Goal: Transaction & Acquisition: Purchase product/service

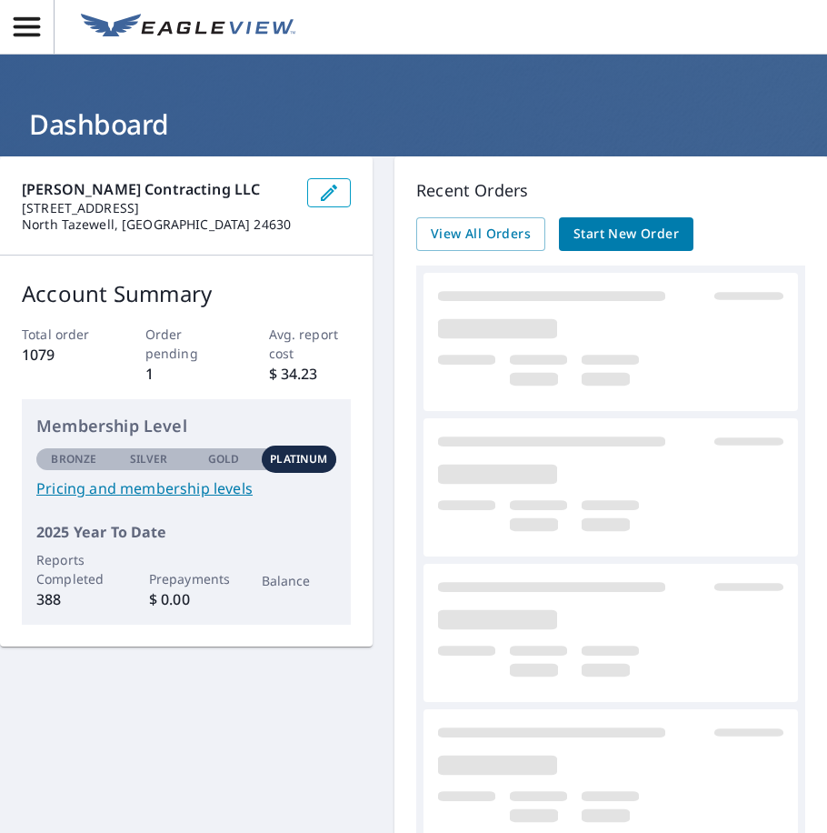
click at [675, 230] on span "Start New Order" at bounding box center [626, 234] width 105 height 23
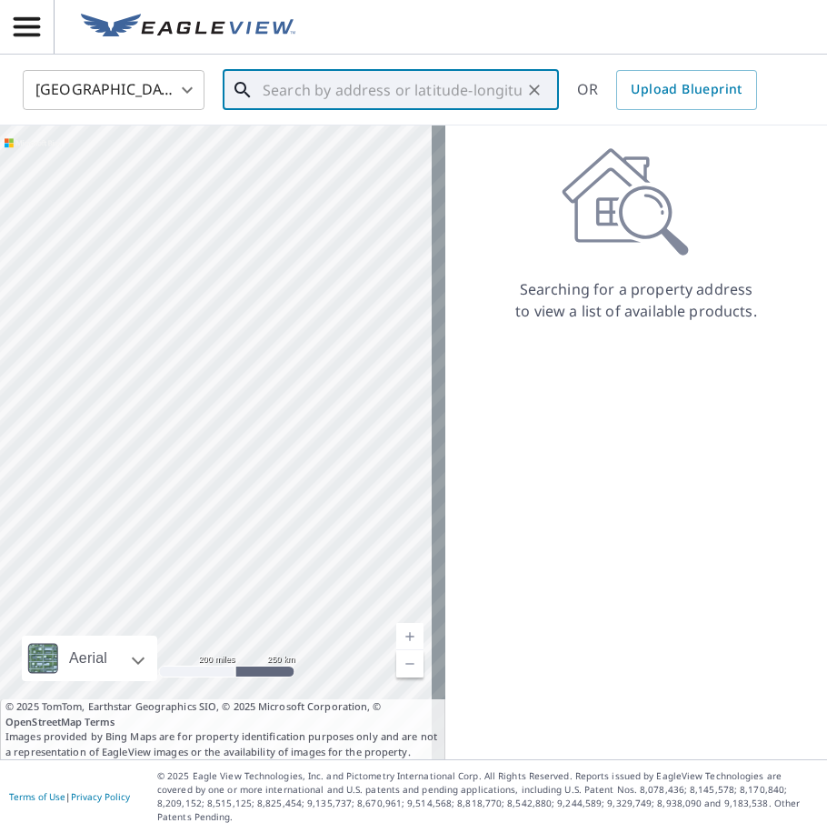
paste input "1713 Sierra Rd, Charleston, WV 25314"
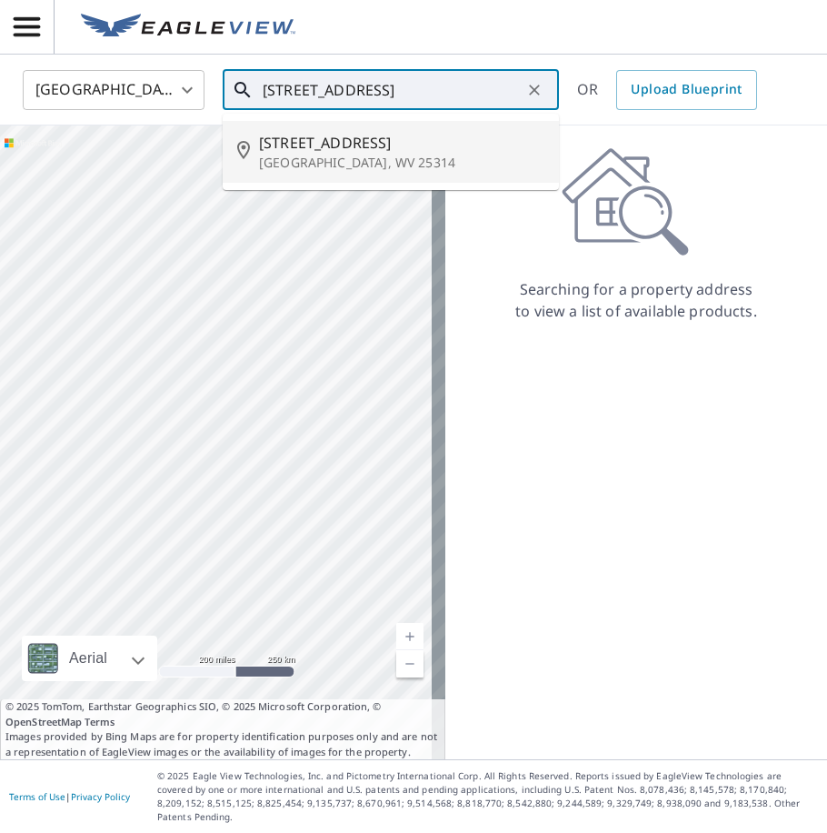
click at [415, 158] on p "Charleston, WV 25314" at bounding box center [402, 163] width 286 height 18
type input "1713 Sierra Rd Charleston, WV 25314"
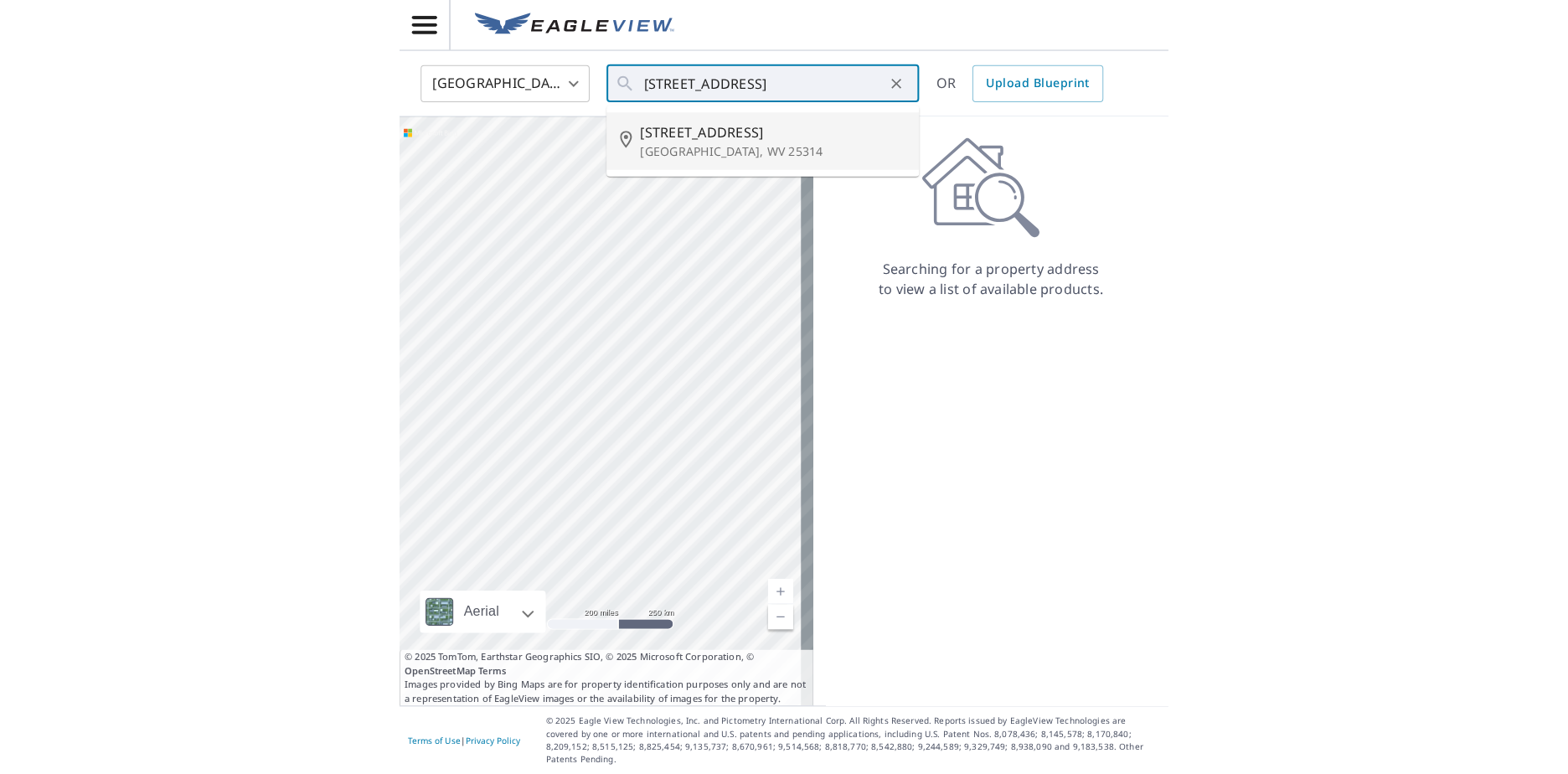
scroll to position [0, 0]
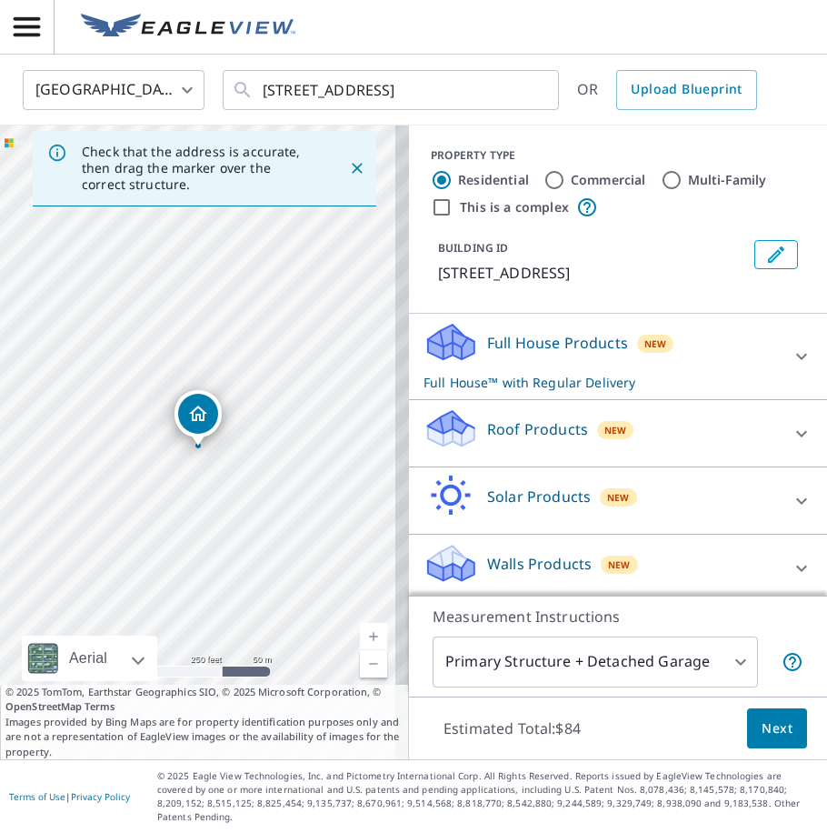
click at [546, 432] on p "Roof Products" at bounding box center [537, 429] width 101 height 22
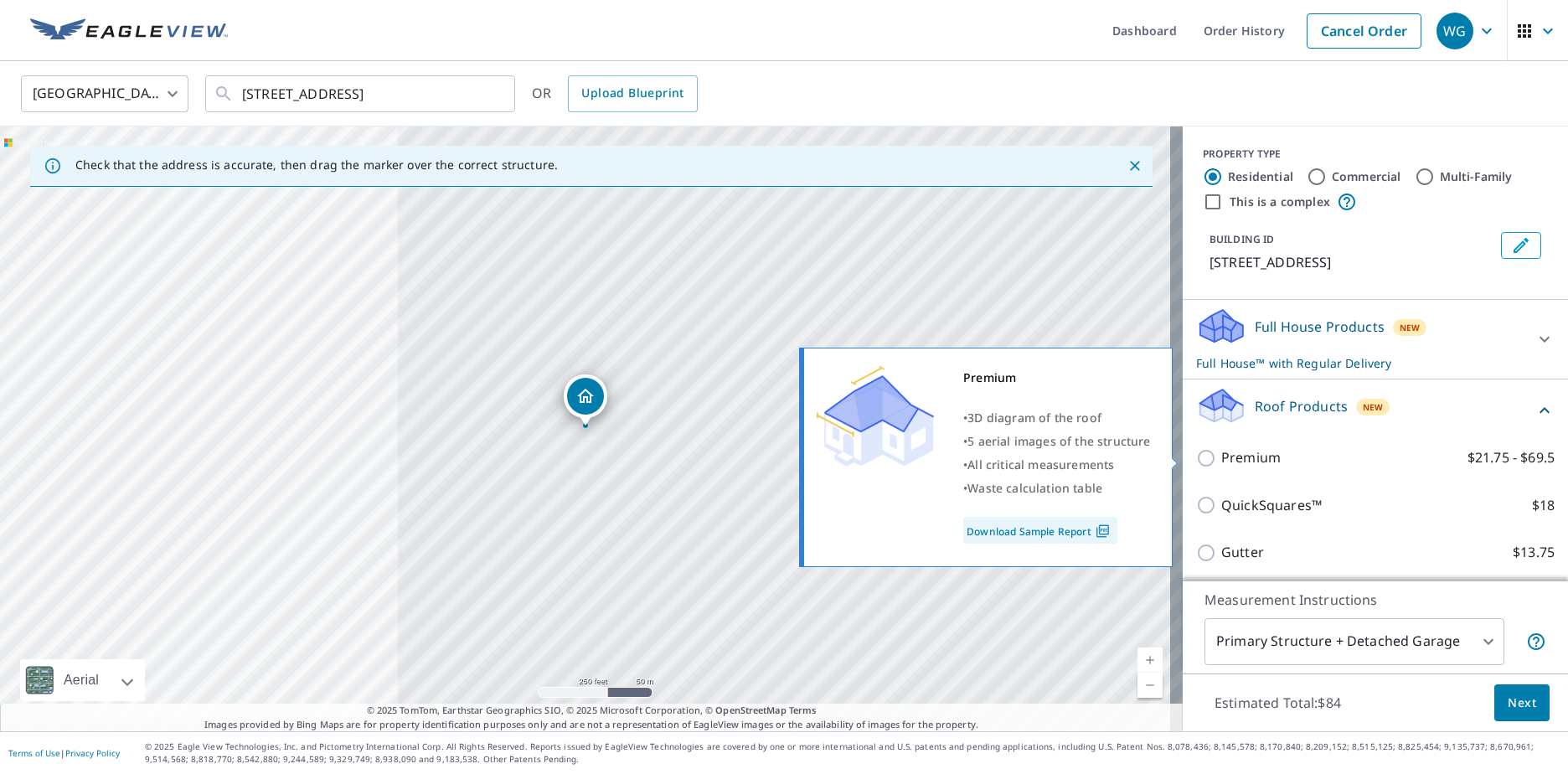
click at [762, 460] on p "Premium" at bounding box center [1251, 458] width 60 height 21
click at [762, 460] on input "Premium $21.75 - $69.5" at bounding box center [1208, 458] width 25 height 20
checkbox input "true"
checkbox input "false"
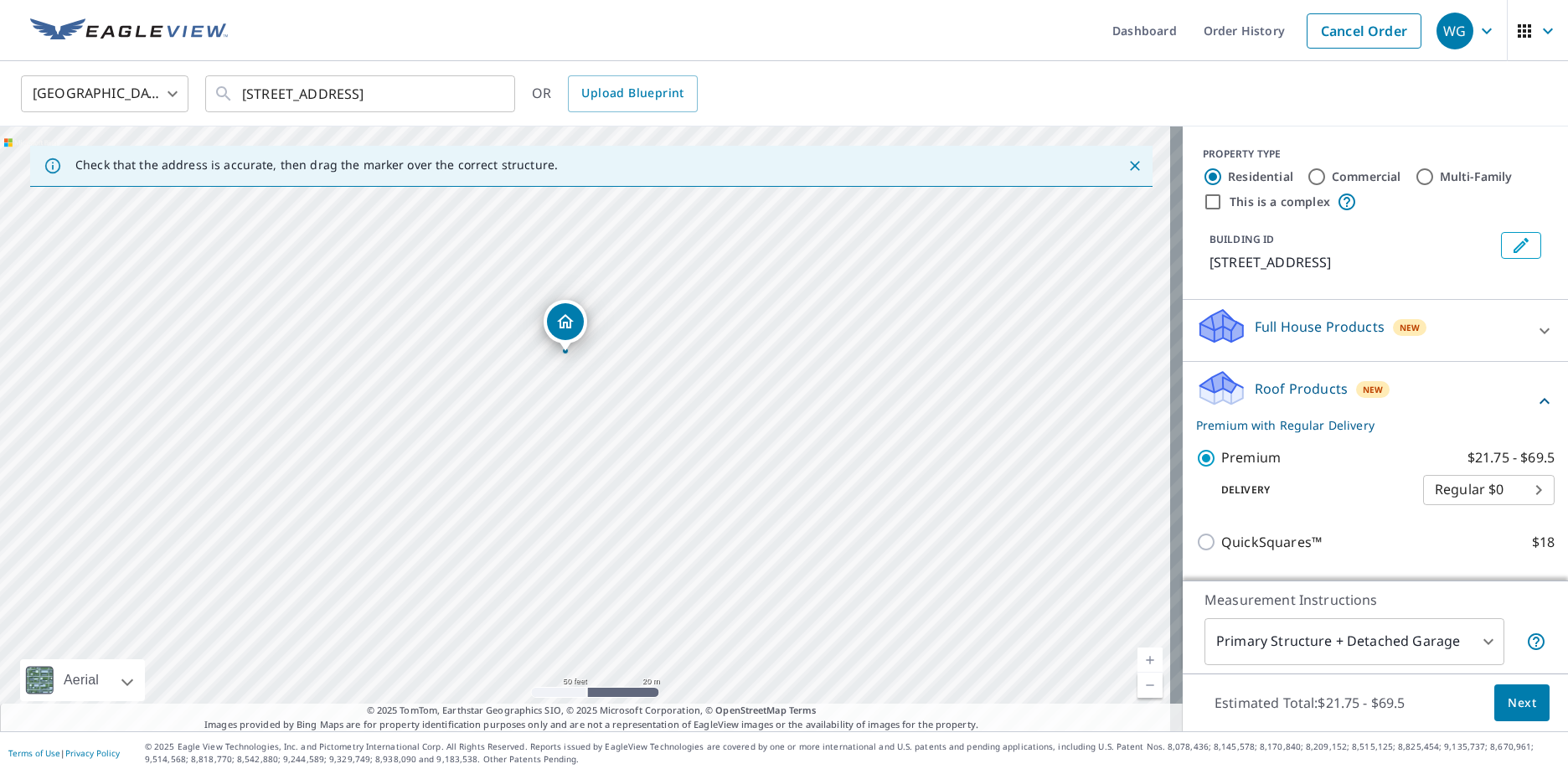
click at [762, 708] on span "Next" at bounding box center [1522, 703] width 29 height 21
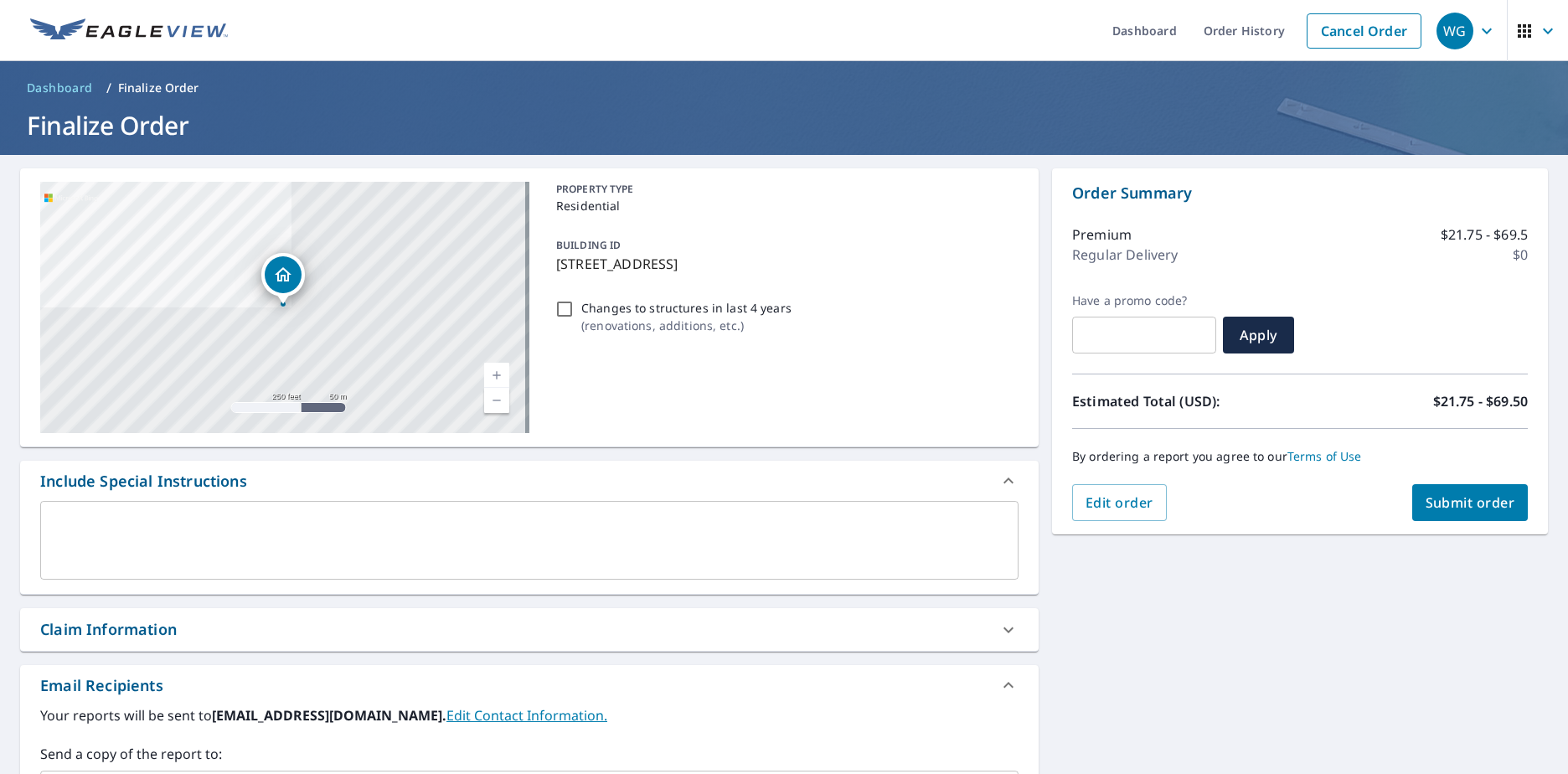
scroll to position [281, 0]
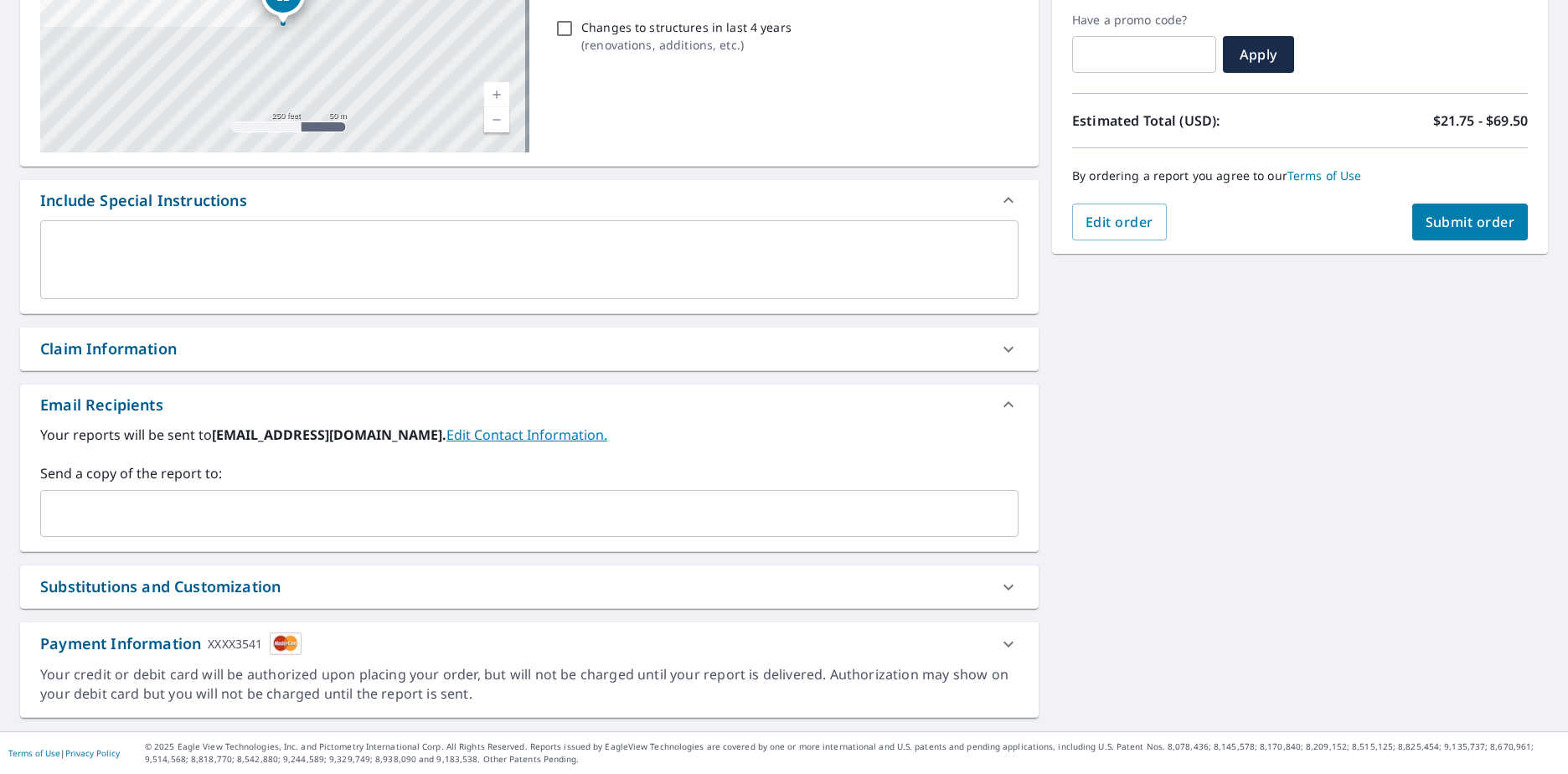
click at [663, 529] on input "text" at bounding box center [517, 513] width 938 height 32
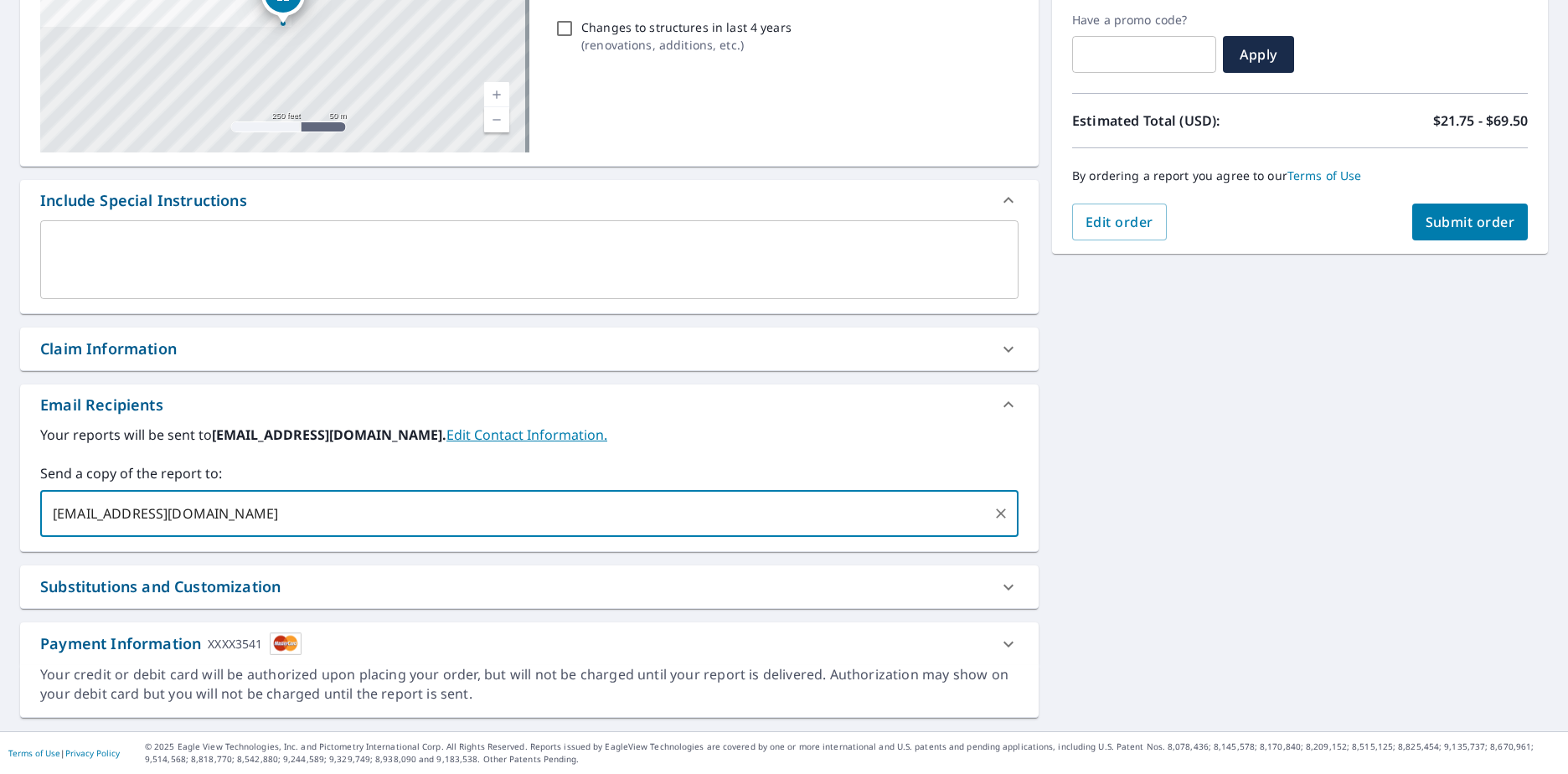
type input "cbaldwin@gillespiecontracting.com"
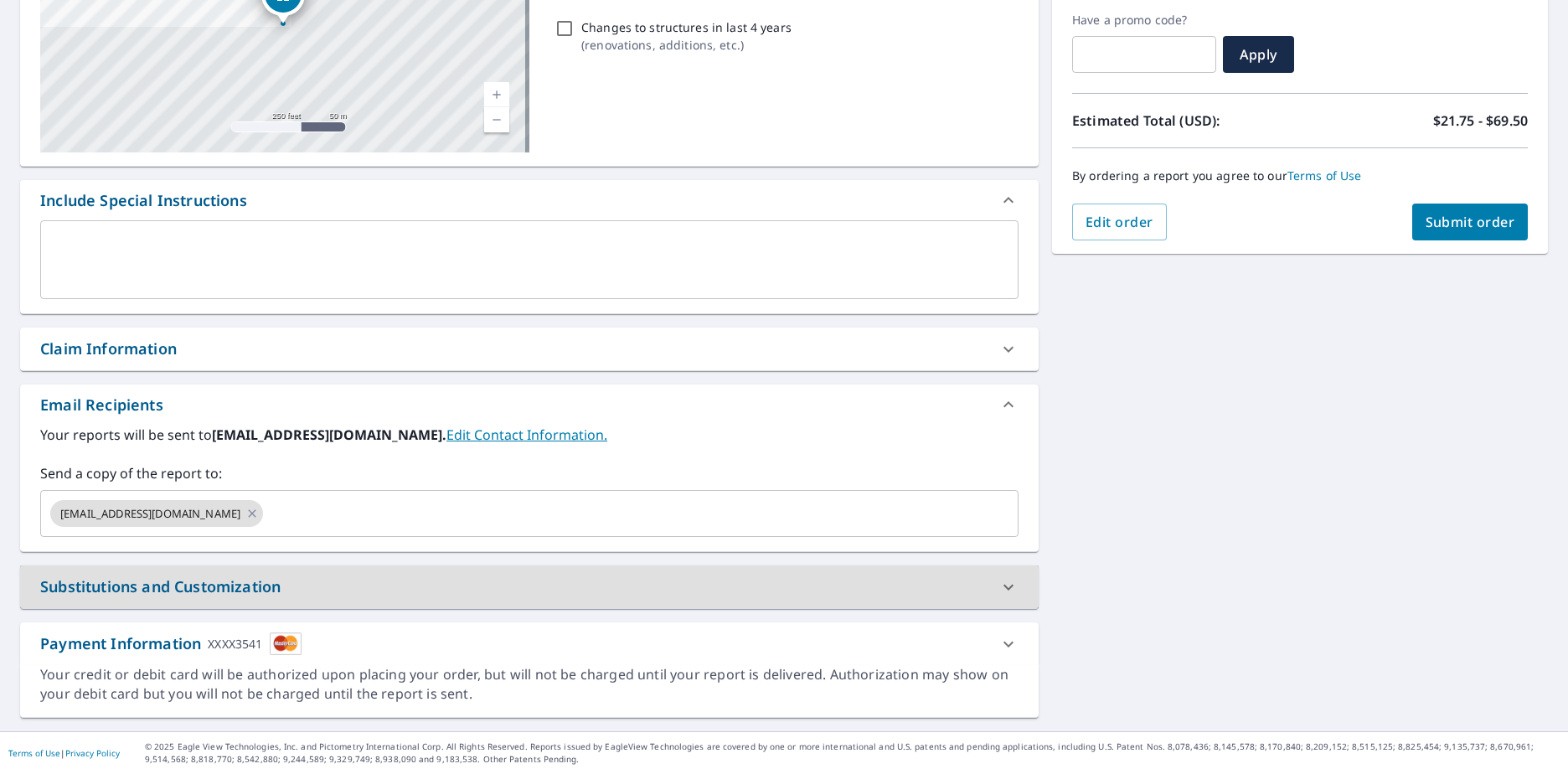
click at [762, 207] on button "Submit order" at bounding box center [1470, 222] width 116 height 37
checkbox input "true"
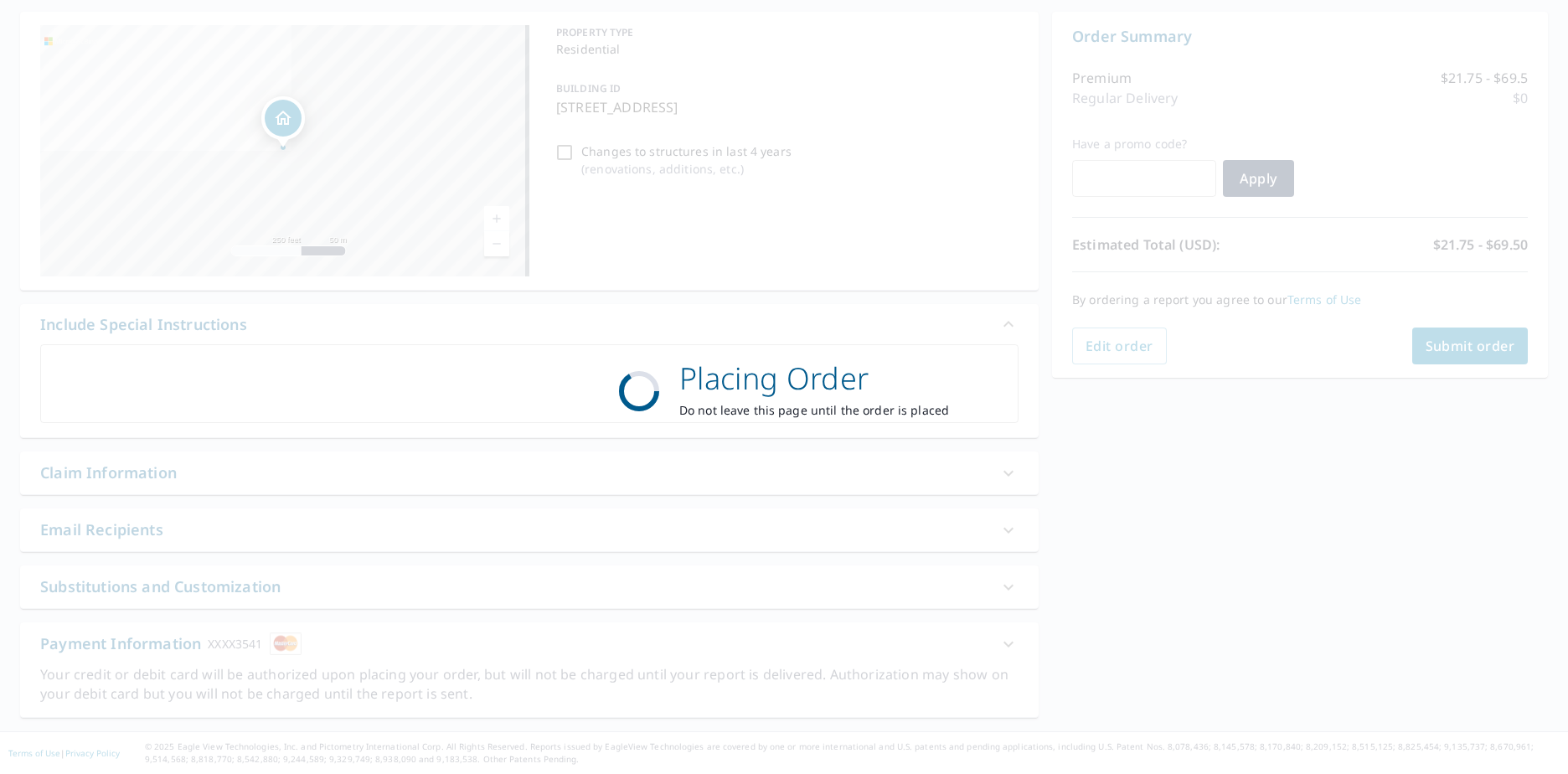
scroll to position [157, 0]
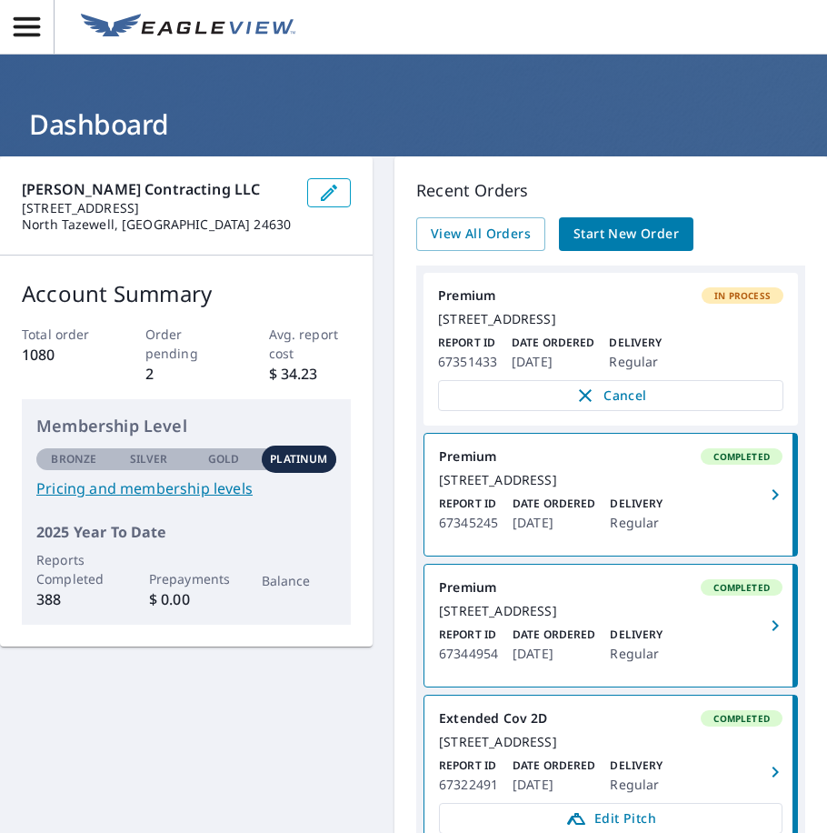
click at [623, 241] on span "Start New Order" at bounding box center [626, 234] width 105 height 23
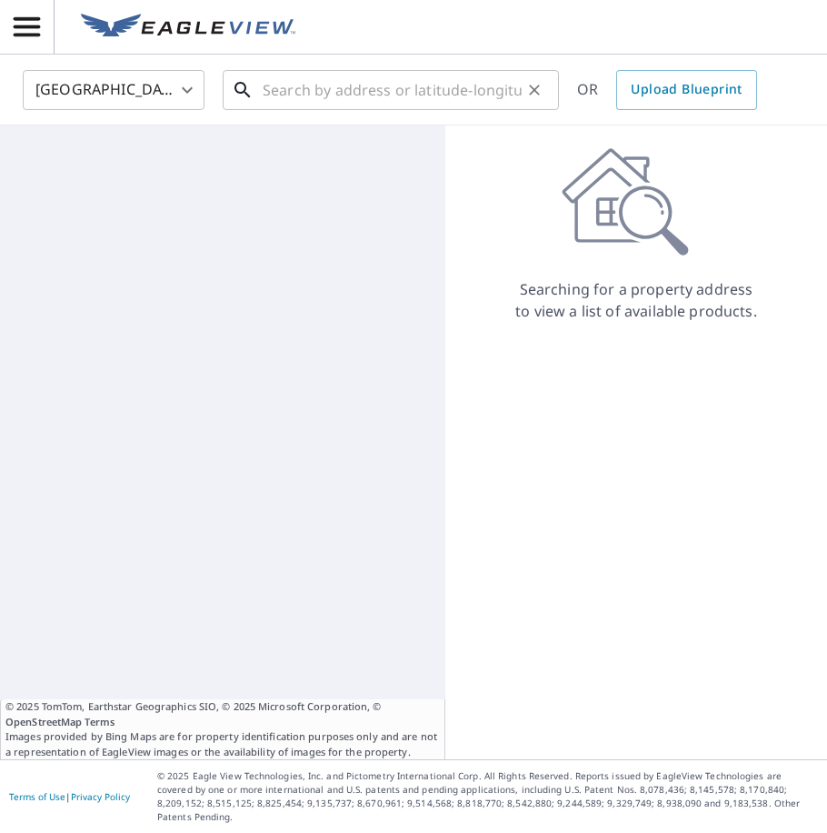
click at [355, 89] on input "text" at bounding box center [392, 90] width 259 height 51
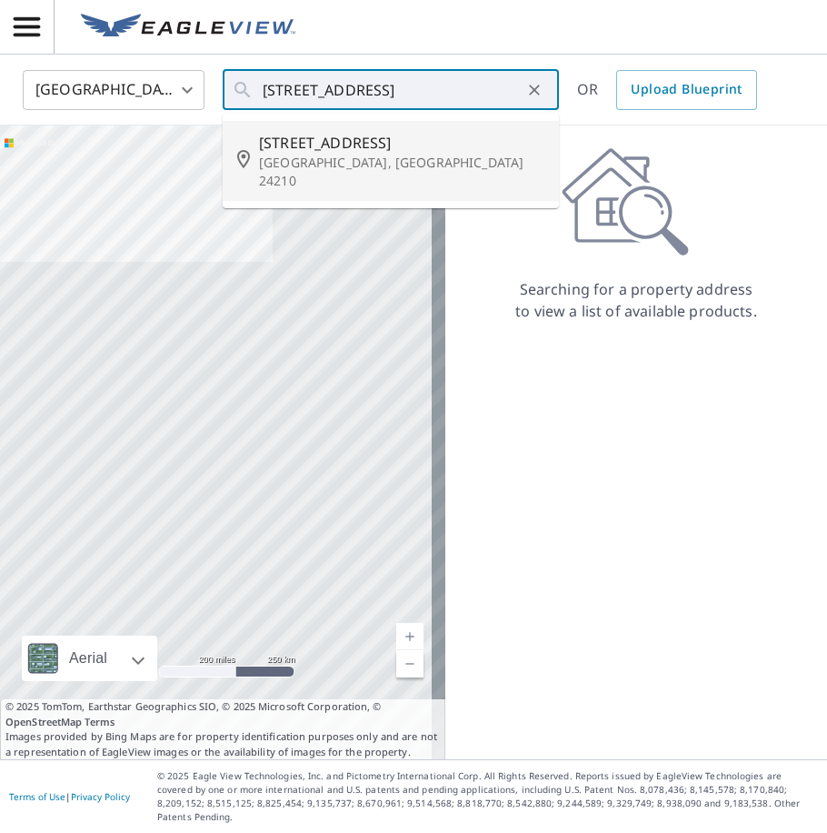
type input "[STREET_ADDRESS]"
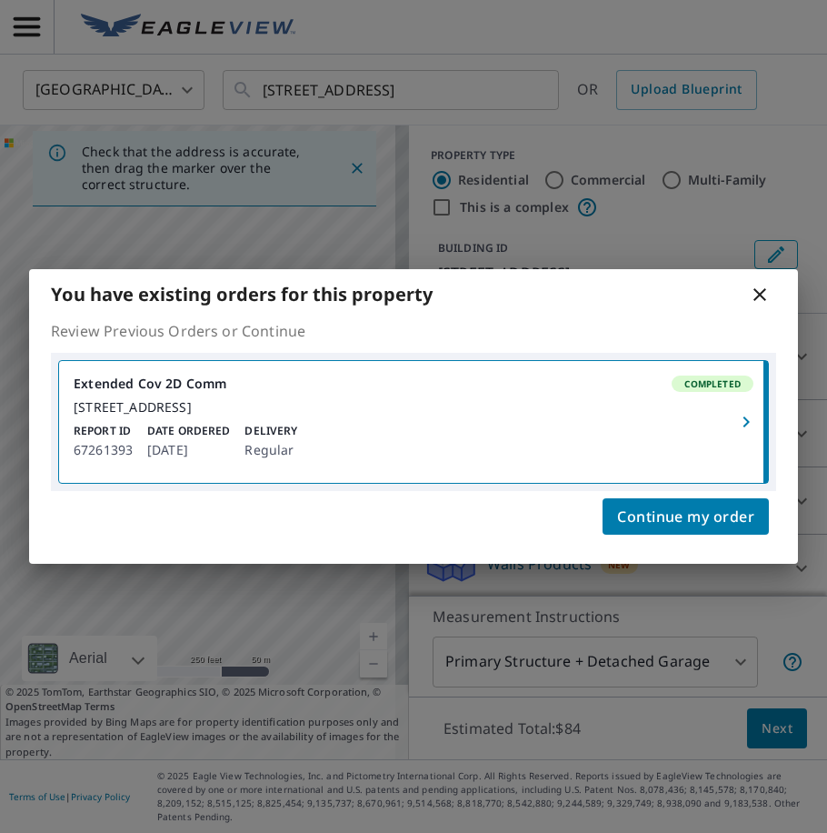
click at [749, 413] on icon "button" at bounding box center [747, 422] width 22 height 22
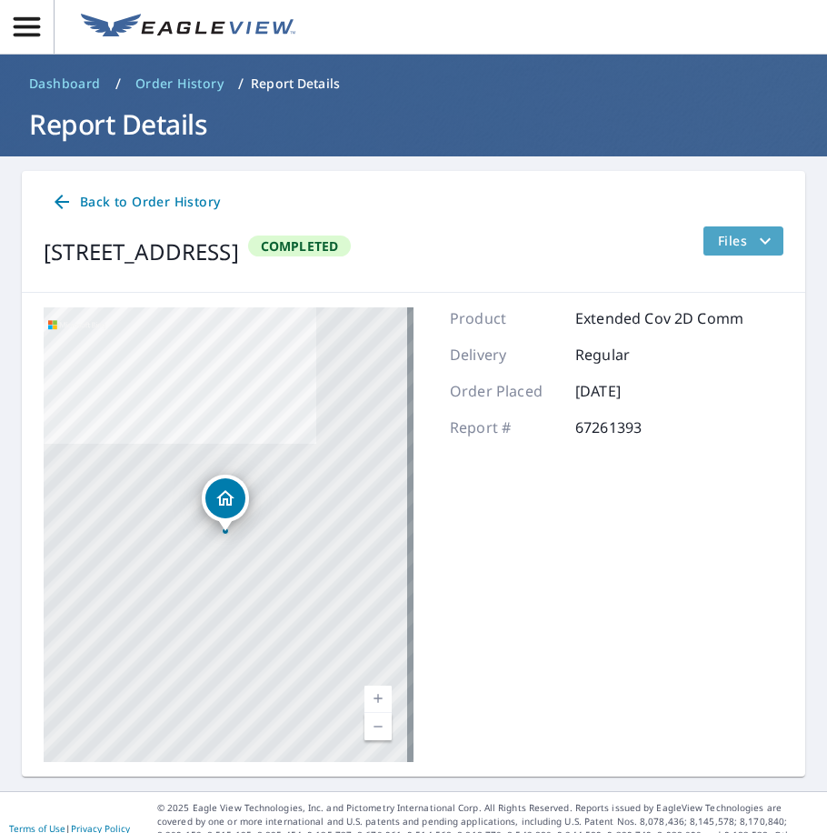
click at [755, 244] on icon "filesDropdownBtn-67261393" at bounding box center [766, 241] width 22 height 22
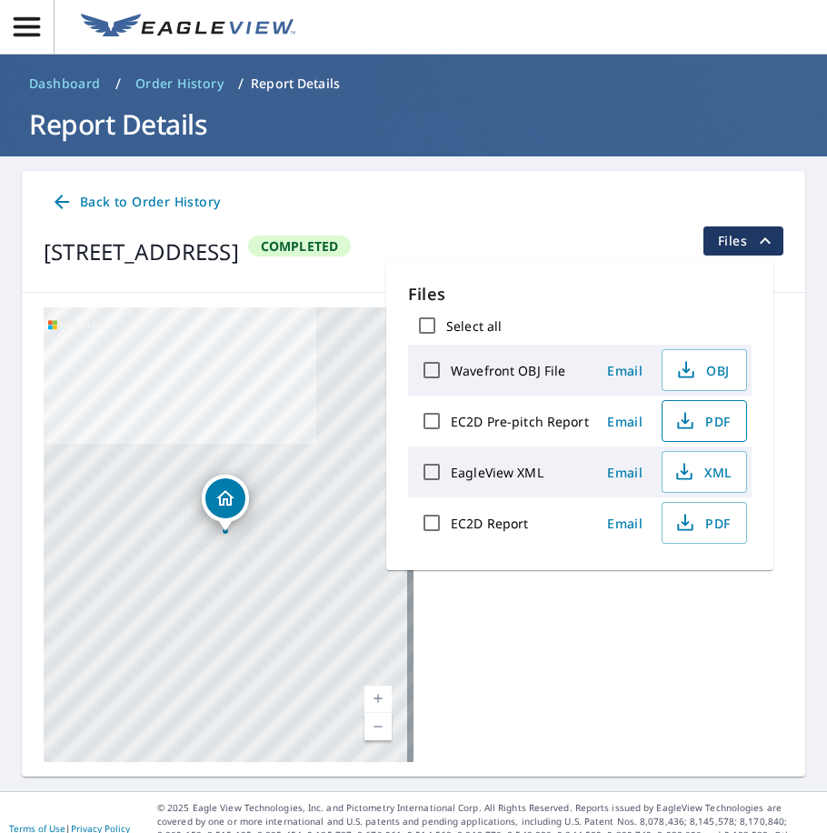
click at [682, 423] on icon "button" at bounding box center [686, 418] width 8 height 12
click at [681, 519] on icon "button" at bounding box center [686, 523] width 22 height 22
